Goal: Book appointment/travel/reservation

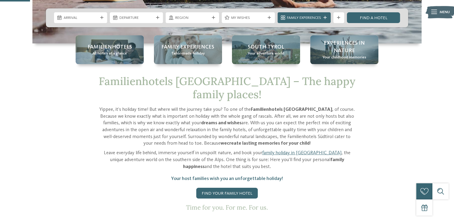
scroll to position [170, 0]
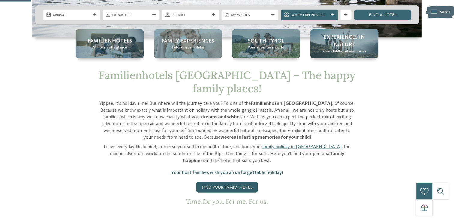
click at [227, 182] on link "Find your family hotel" at bounding box center [227, 187] width 62 height 11
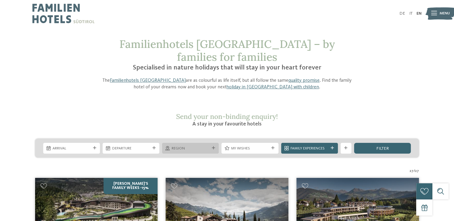
click at [212, 143] on div "Region" at bounding box center [190, 148] width 57 height 11
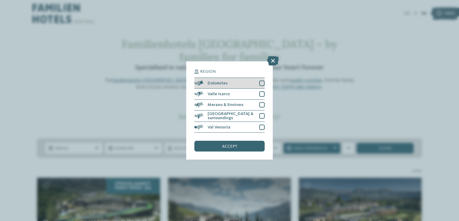
click at [261, 86] on div at bounding box center [261, 83] width 5 height 5
click at [232, 146] on span "accept" at bounding box center [229, 147] width 15 height 4
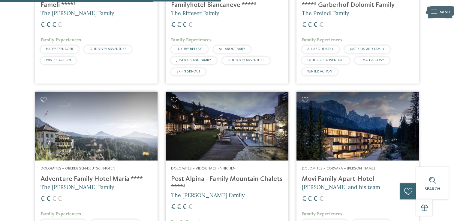
scroll to position [479, 0]
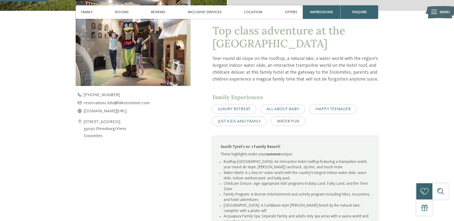
scroll to position [207, 0]
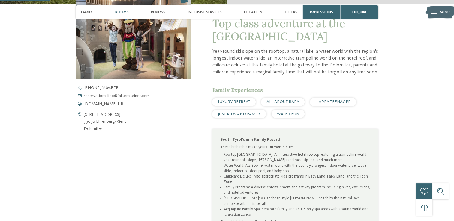
click at [126, 16] on div "Rooms" at bounding box center [122, 12] width 19 height 14
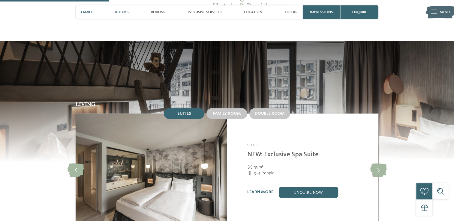
scroll to position [515, 0]
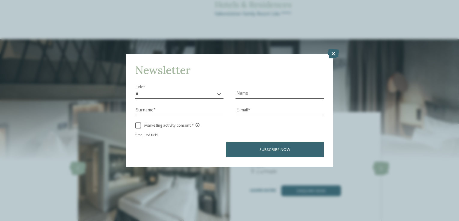
click at [454, 68] on div "Newsletter * ** ** ****** ** Title Name Surname E-mail link link" at bounding box center [229, 110] width 459 height 221
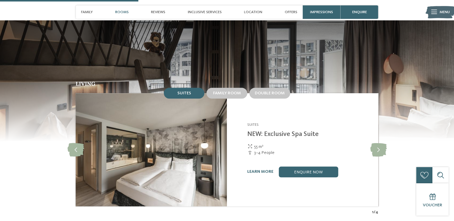
scroll to position [521, 0]
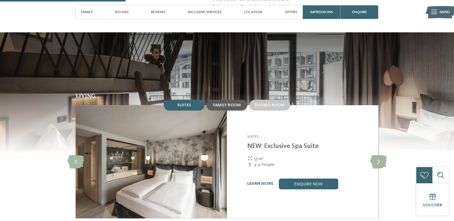
click at [229, 104] on div "Family room" at bounding box center [226, 105] width 41 height 11
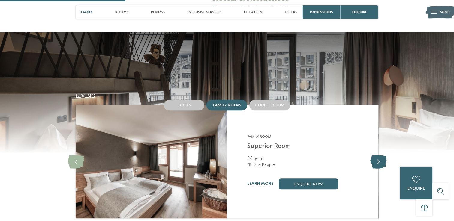
click at [378, 161] on icon at bounding box center [378, 162] width 17 height 14
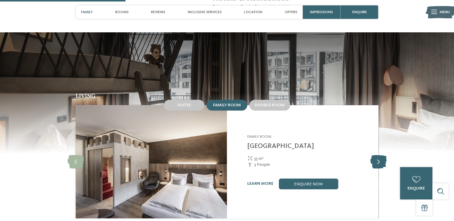
click at [378, 161] on icon at bounding box center [378, 162] width 17 height 14
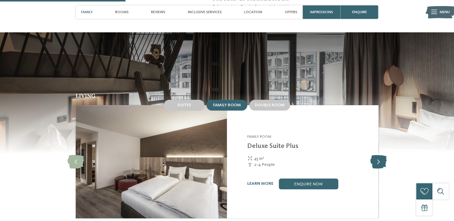
click at [378, 161] on icon at bounding box center [378, 162] width 17 height 14
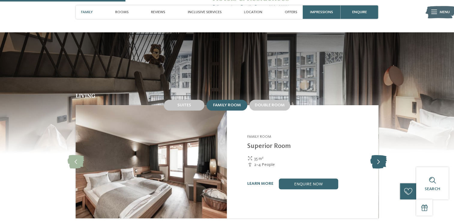
click at [378, 161] on icon at bounding box center [378, 162] width 17 height 14
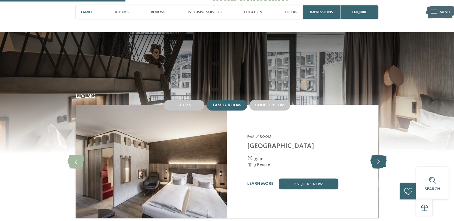
click at [378, 161] on icon at bounding box center [378, 162] width 17 height 14
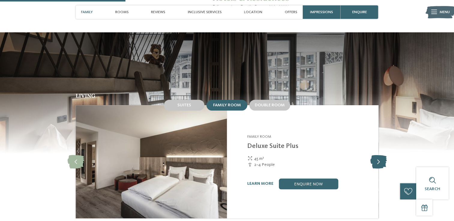
click at [378, 161] on icon at bounding box center [378, 162] width 17 height 14
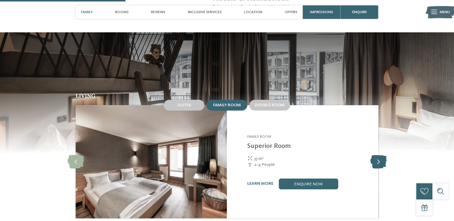
click at [378, 161] on icon at bounding box center [378, 162] width 17 height 14
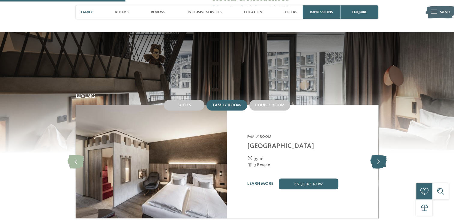
click at [378, 161] on icon at bounding box center [378, 162] width 17 height 14
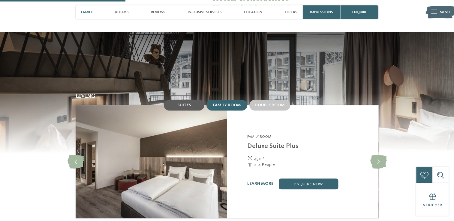
click at [184, 100] on div "Suites" at bounding box center [184, 105] width 41 height 11
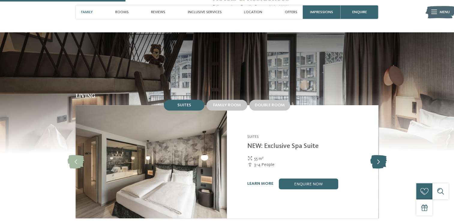
click at [376, 157] on icon at bounding box center [378, 162] width 17 height 14
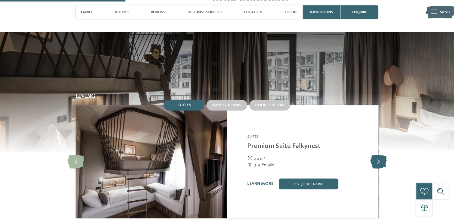
click at [376, 157] on icon at bounding box center [378, 162] width 17 height 14
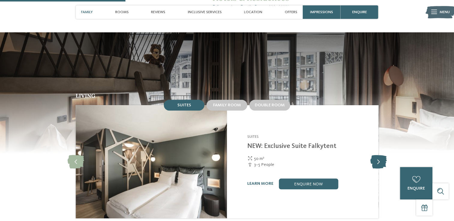
click at [376, 157] on icon at bounding box center [378, 162] width 17 height 14
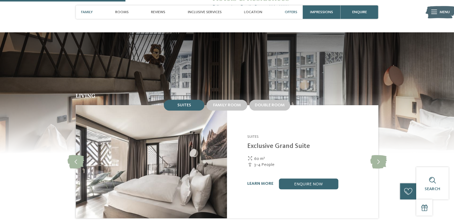
click at [292, 13] on span "Offers" at bounding box center [291, 12] width 13 height 5
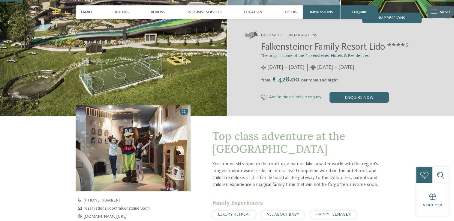
scroll to position [0, 0]
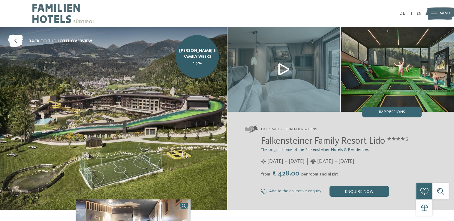
click at [286, 68] on img at bounding box center [283, 69] width 113 height 85
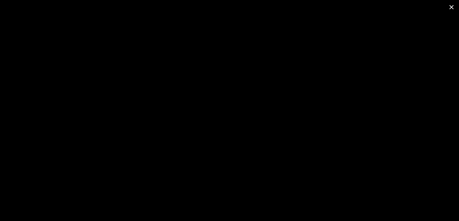
click at [450, 8] on span at bounding box center [451, 7] width 15 height 14
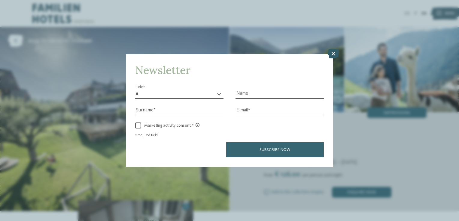
click at [330, 56] on icon at bounding box center [333, 54] width 12 height 10
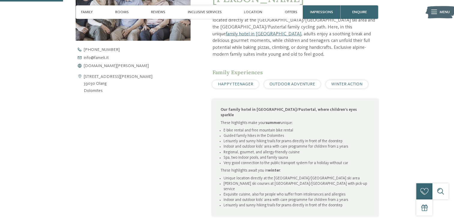
scroll to position [243, 0]
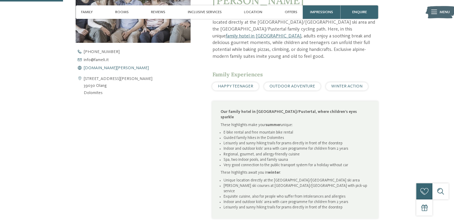
click at [96, 68] on span "www.fameli.it" at bounding box center [116, 68] width 65 height 4
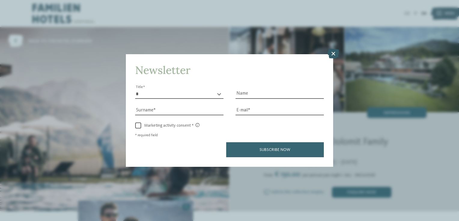
click at [329, 57] on icon at bounding box center [333, 54] width 12 height 10
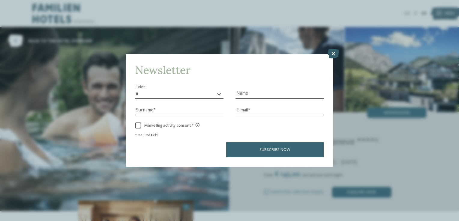
click at [334, 54] on icon at bounding box center [333, 54] width 12 height 10
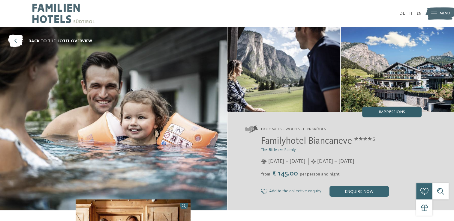
click at [392, 111] on span "Impressions" at bounding box center [392, 112] width 26 height 4
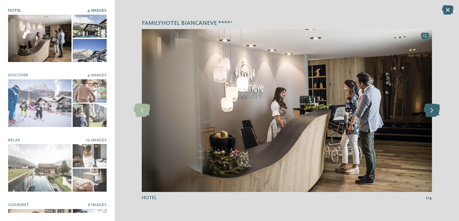
click at [431, 112] on icon at bounding box center [431, 111] width 17 height 14
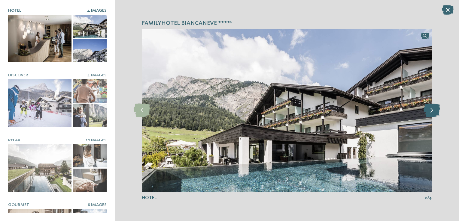
click at [431, 112] on icon at bounding box center [431, 111] width 17 height 14
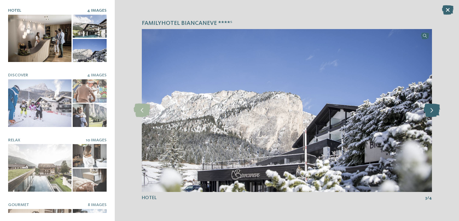
click at [431, 112] on icon at bounding box center [431, 111] width 17 height 14
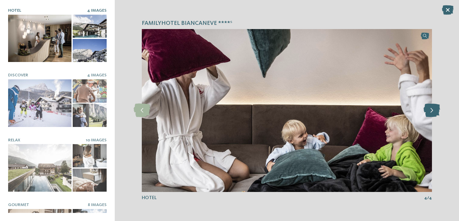
click at [431, 112] on icon at bounding box center [431, 111] width 17 height 14
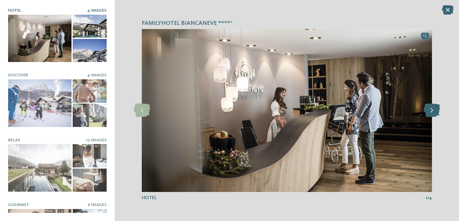
click at [431, 112] on icon at bounding box center [431, 111] width 17 height 14
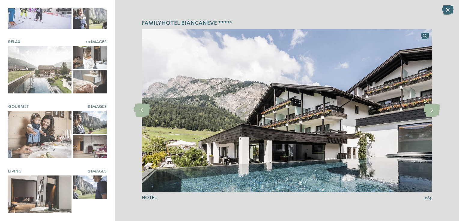
scroll to position [101, 0]
